Goal: Task Accomplishment & Management: Manage account settings

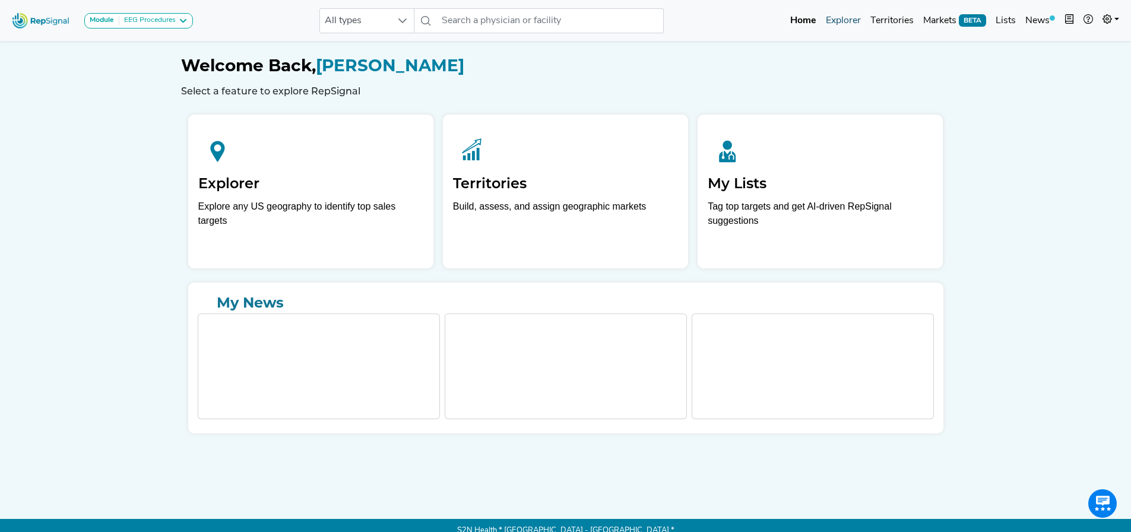
click at [837, 26] on link "Explorer" at bounding box center [843, 21] width 45 height 24
click at [1115, 18] on link at bounding box center [1111, 21] width 26 height 24
click at [1066, 96] on link "Logout" at bounding box center [1077, 99] width 94 height 24
